Goal: Check status: Check status

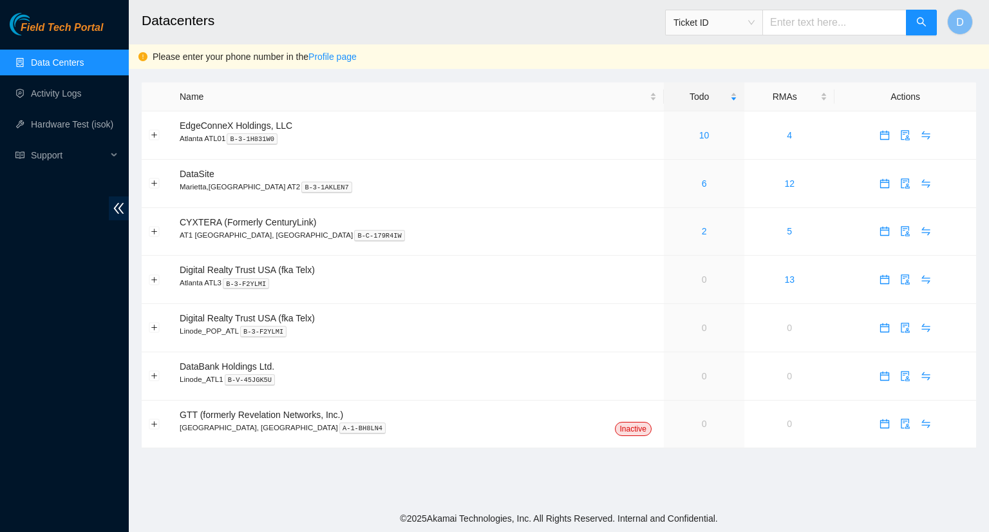
click at [62, 64] on link "Data Centers" at bounding box center [57, 62] width 53 height 10
click at [671, 183] on div "6" at bounding box center [704, 183] width 66 height 14
click at [671, 133] on div "6" at bounding box center [704, 135] width 66 height 14
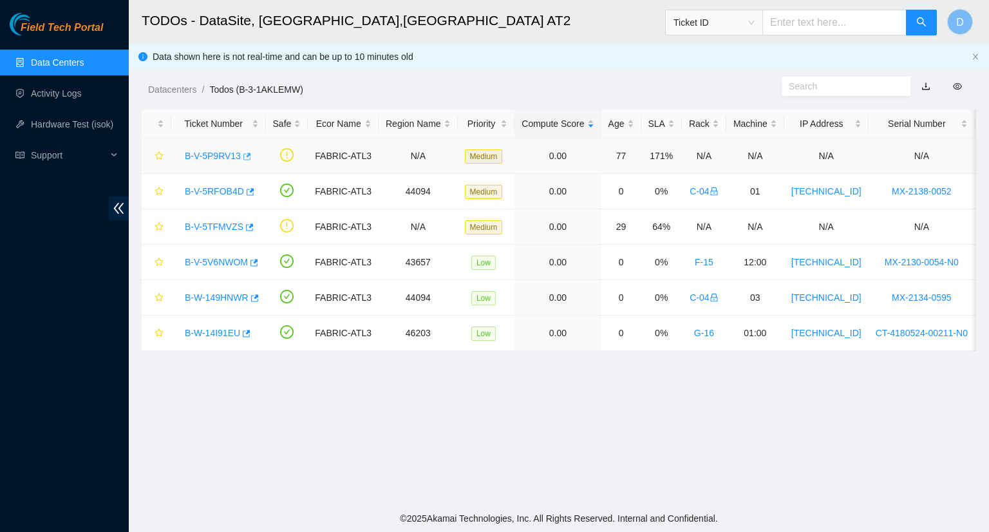
click at [241, 156] on icon "button" at bounding box center [245, 156] width 9 height 9
click at [246, 227] on icon "button" at bounding box center [250, 226] width 8 height 7
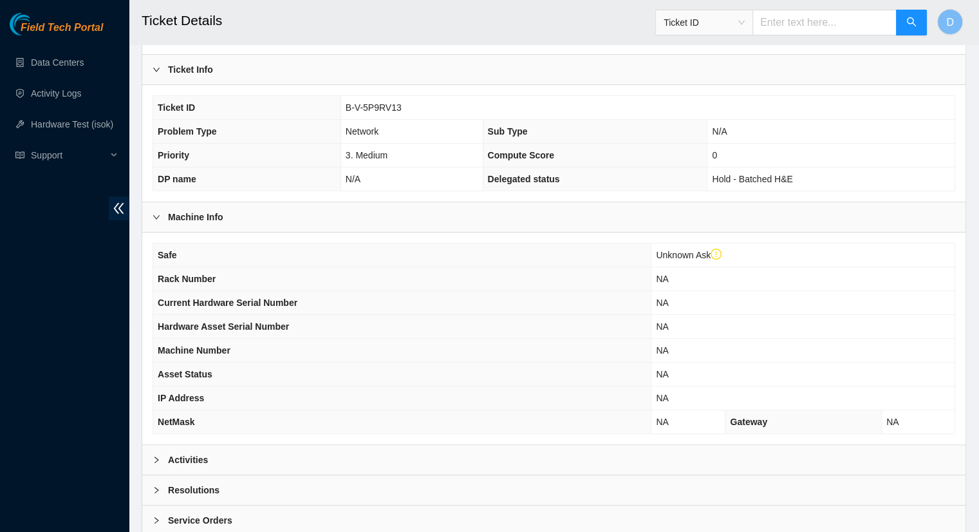
scroll to position [362, 0]
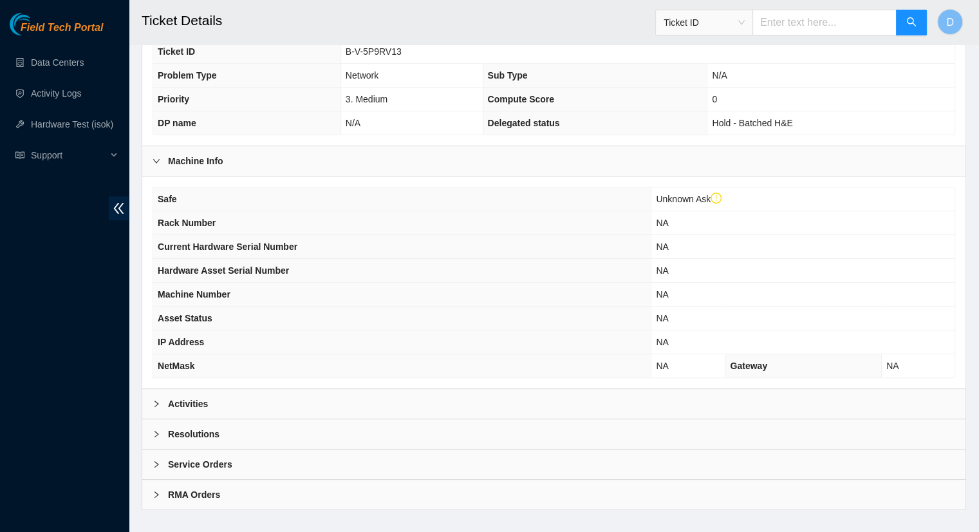
click at [169, 389] on div "Activities" at bounding box center [553, 404] width 823 height 30
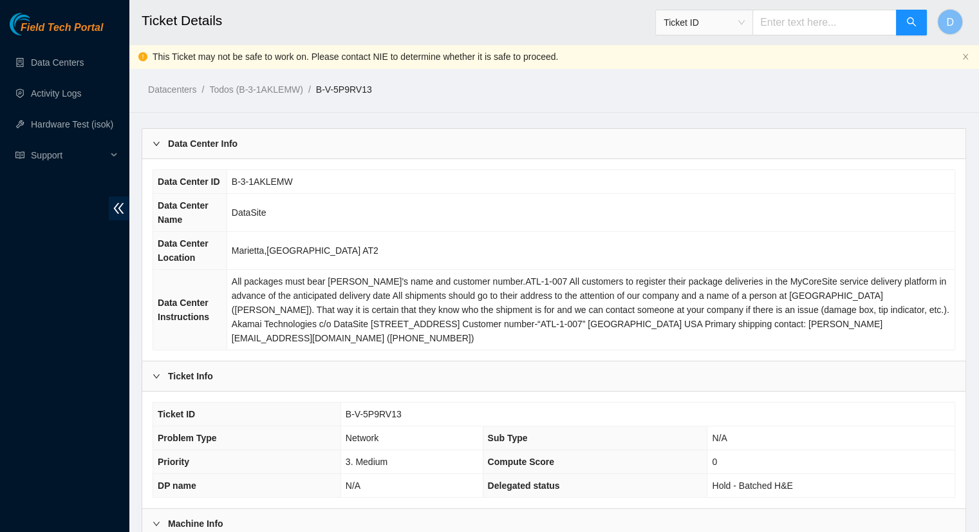
scroll to position [64, 0]
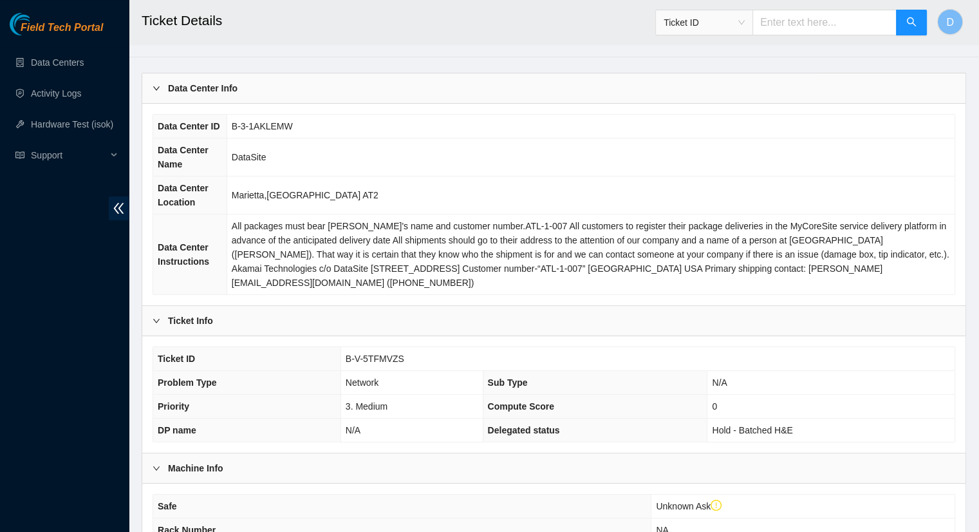
scroll to position [322, 0]
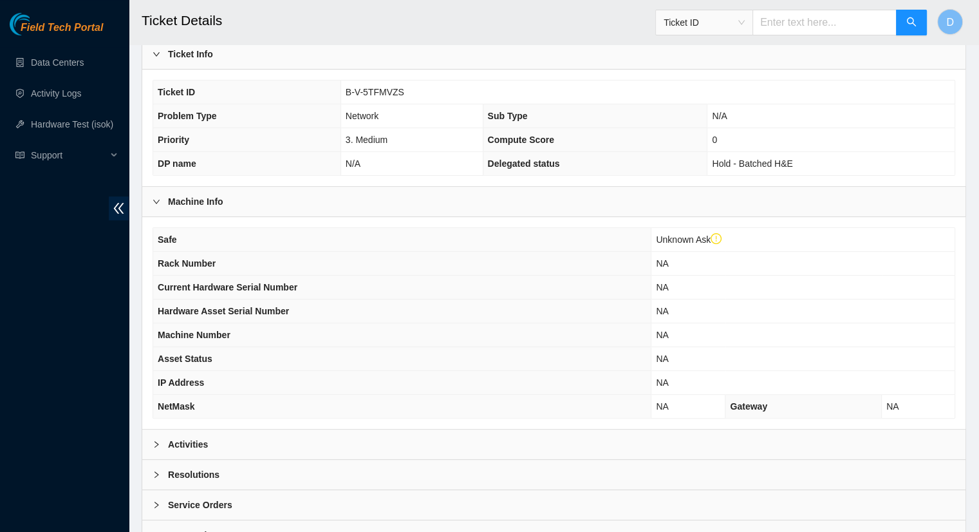
click at [203, 437] on b "Activities" at bounding box center [188, 444] width 40 height 14
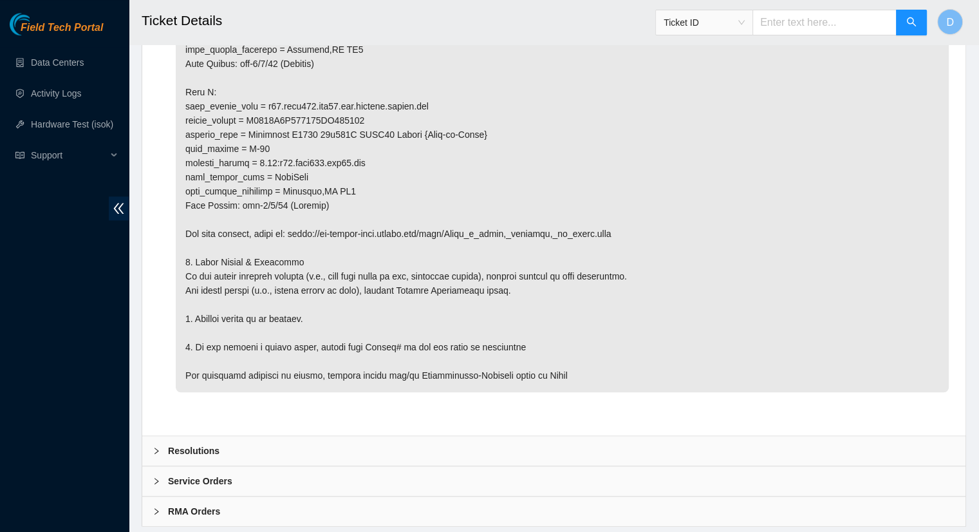
scroll to position [1013, 0]
